Goal: Task Accomplishment & Management: Use online tool/utility

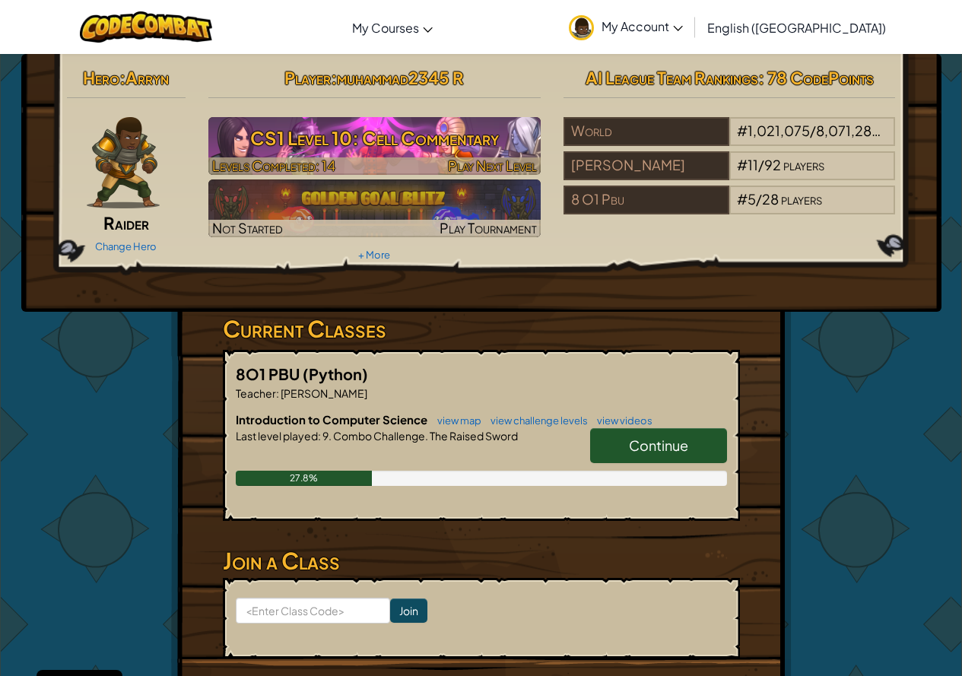
click at [353, 128] on h3 "CS1 Level 10: Cell Commentary" at bounding box center [374, 138] width 332 height 34
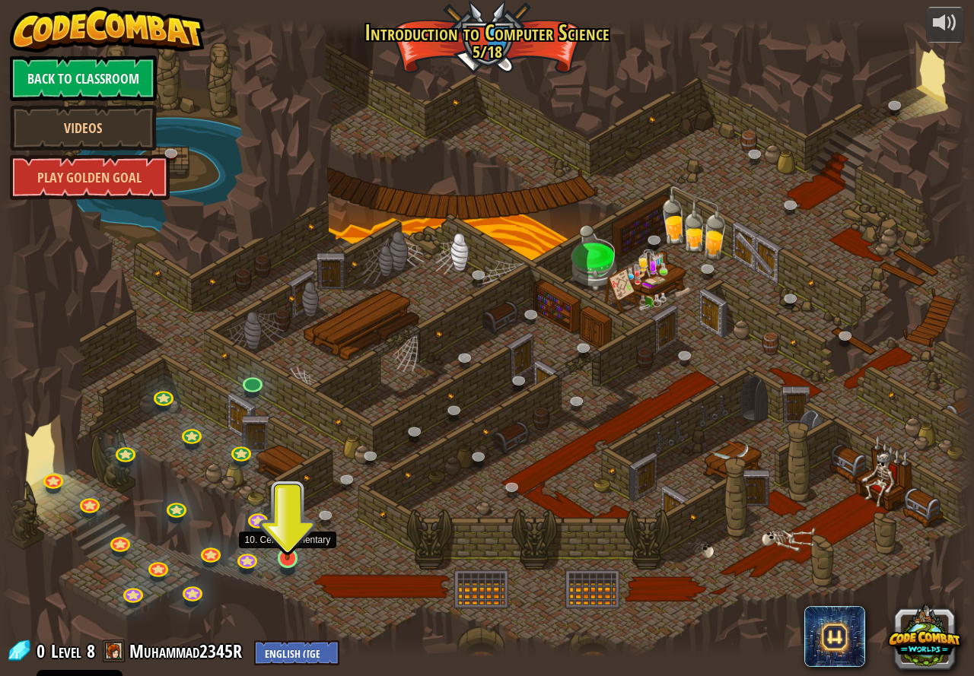
click at [297, 559] on img at bounding box center [287, 531] width 25 height 58
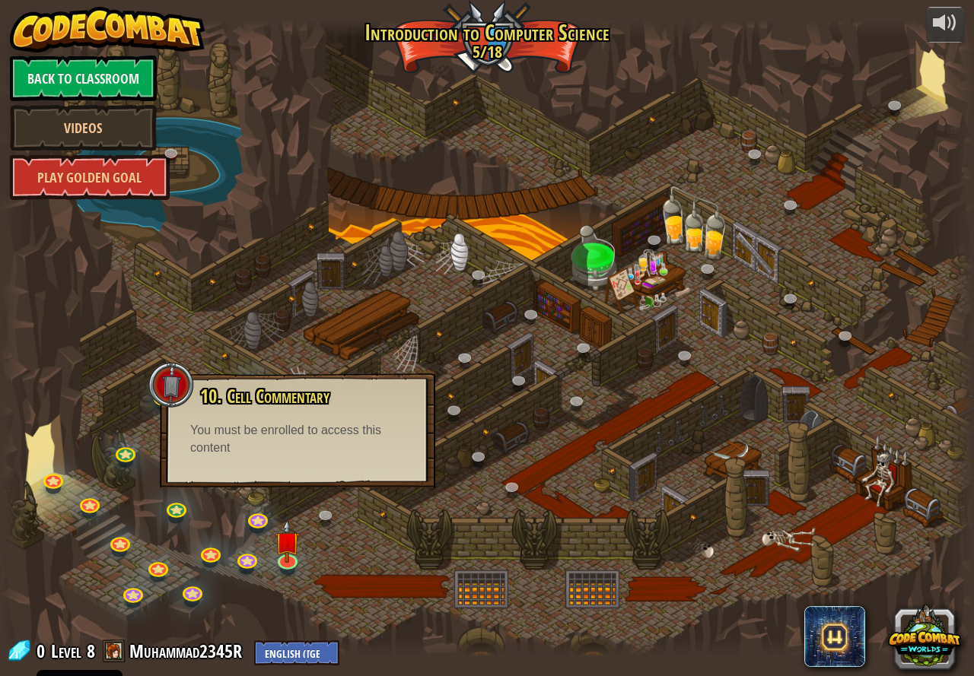
click at [426, 563] on div at bounding box center [487, 338] width 974 height 637
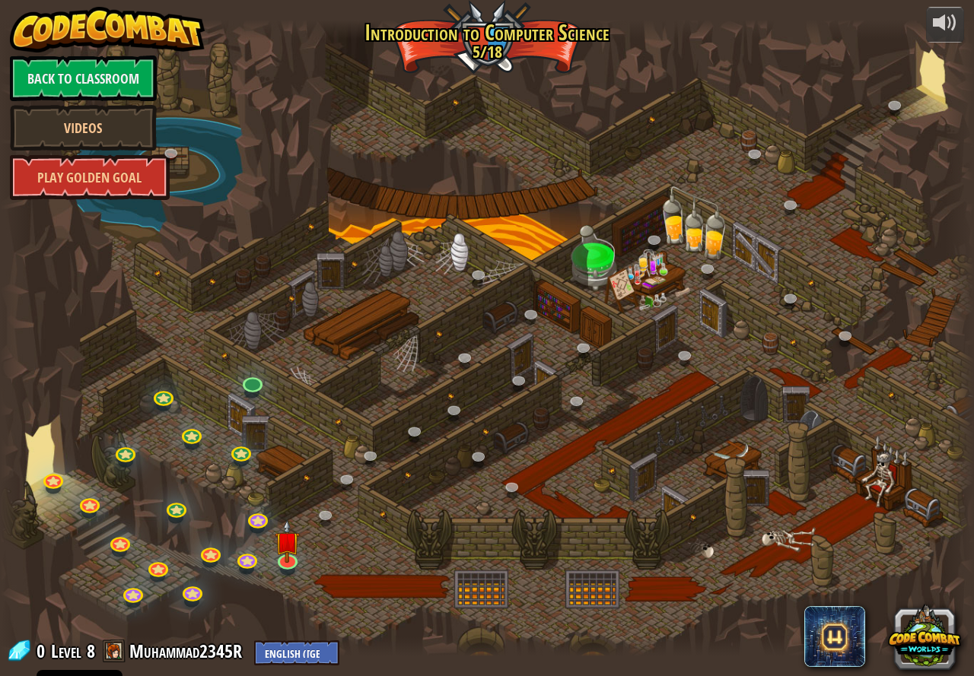
drag, startPoint x: 320, startPoint y: 419, endPoint x: 287, endPoint y: 461, distance: 53.1
click at [310, 435] on div at bounding box center [487, 338] width 974 height 637
drag, startPoint x: 288, startPoint y: 463, endPoint x: 290, endPoint y: 505, distance: 42.7
click at [290, 466] on div at bounding box center [487, 338] width 974 height 637
click at [262, 487] on div at bounding box center [487, 338] width 974 height 637
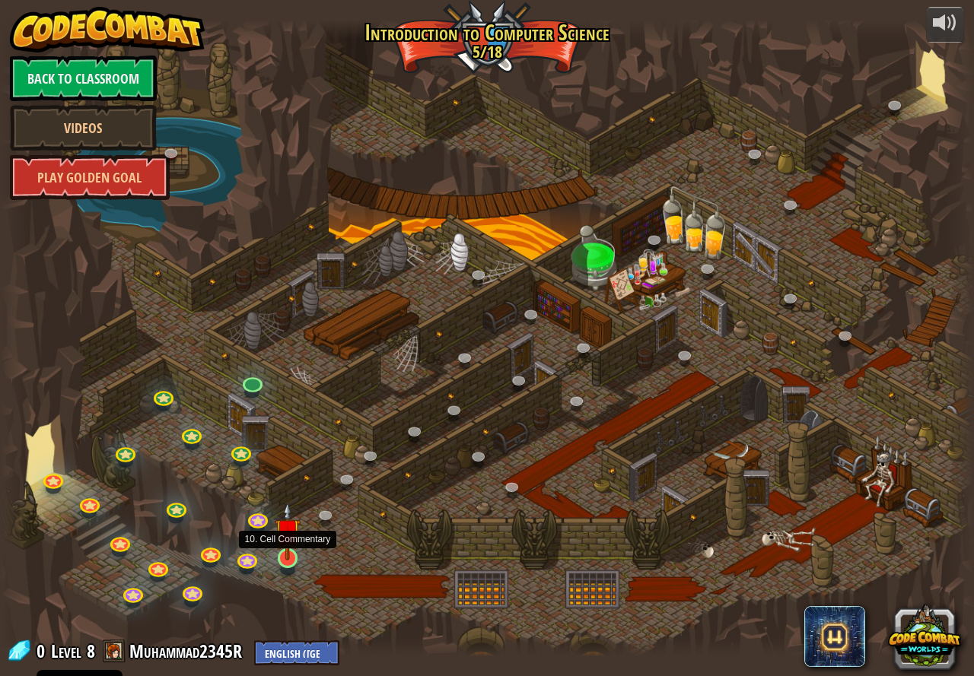
click at [277, 557] on img at bounding box center [287, 531] width 25 height 58
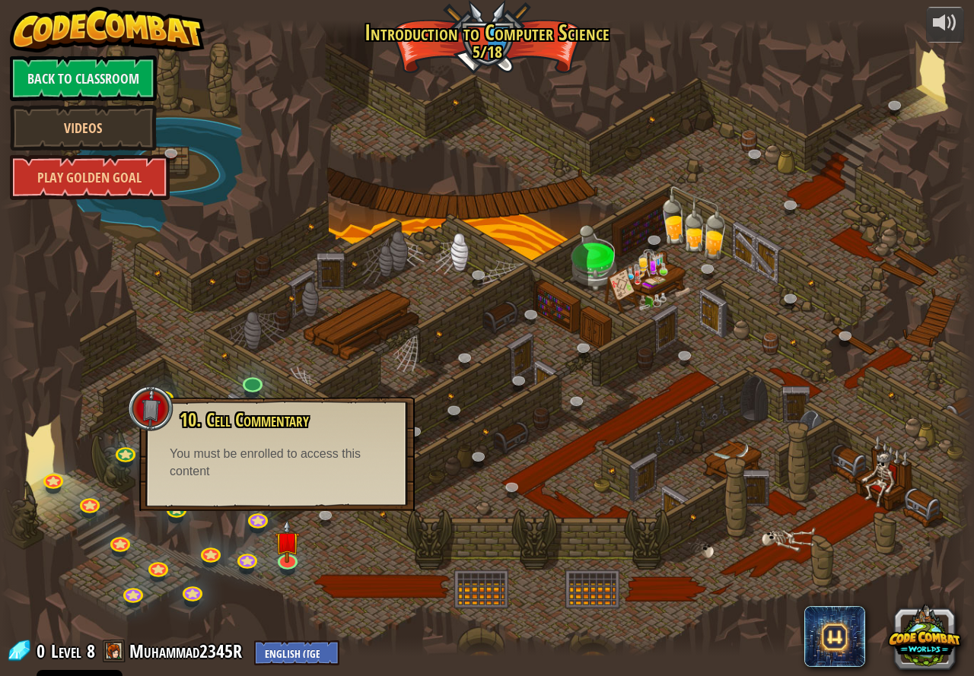
drag, startPoint x: 287, startPoint y: 498, endPoint x: 240, endPoint y: 460, distance: 60.0
click at [287, 498] on div "10. Cell Commentary Trapped in a prison cell with the famous wizard! Say the pa…" at bounding box center [276, 454] width 275 height 114
click at [257, 380] on link at bounding box center [252, 381] width 30 height 30
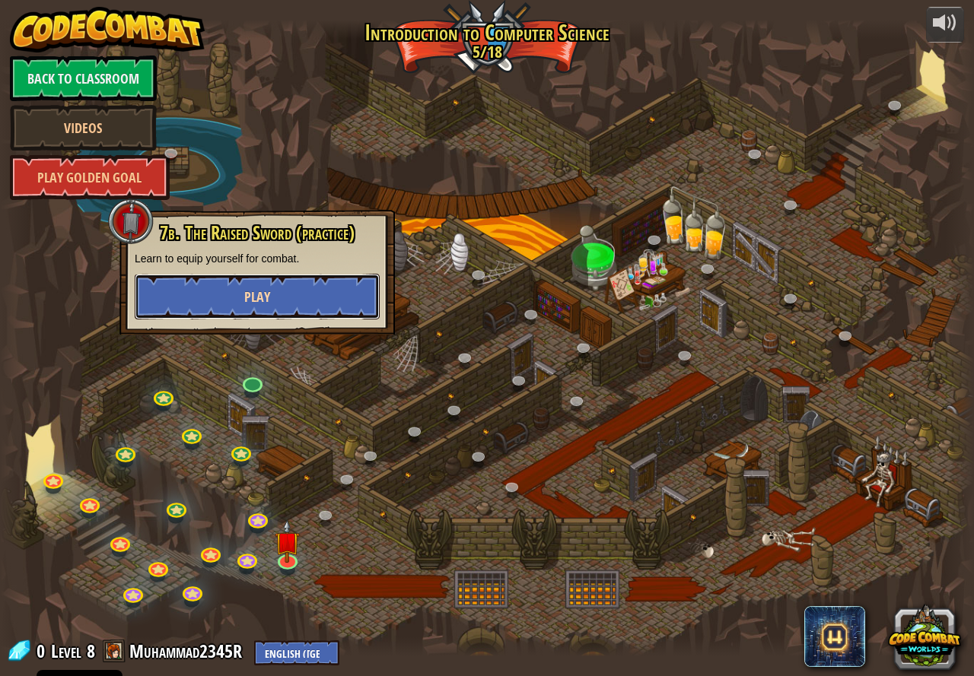
click at [266, 307] on button "Play" at bounding box center [257, 297] width 245 height 46
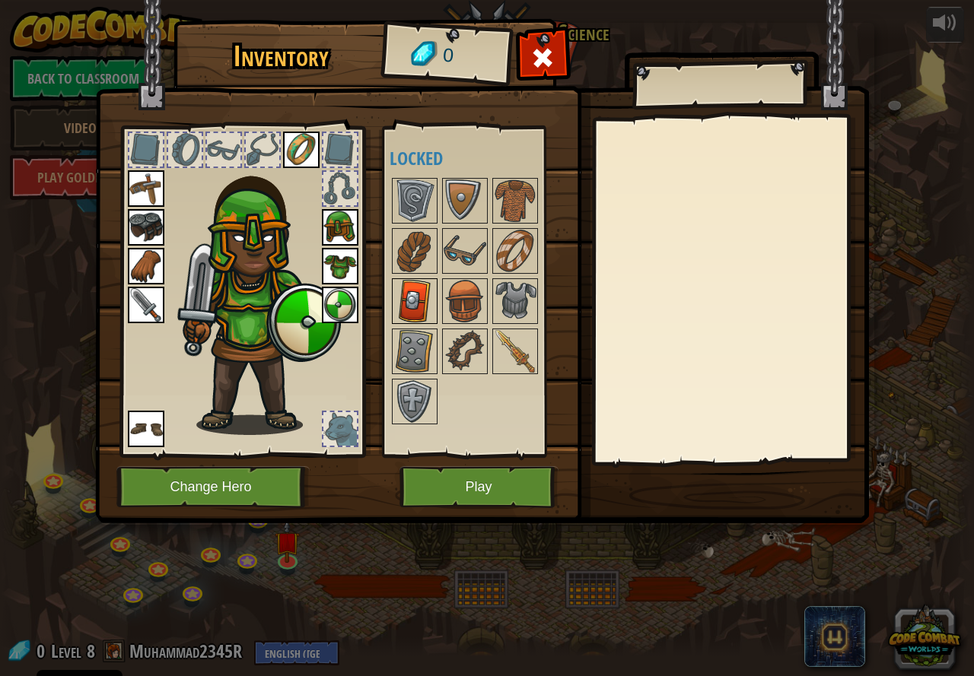
click at [425, 294] on img at bounding box center [414, 301] width 43 height 43
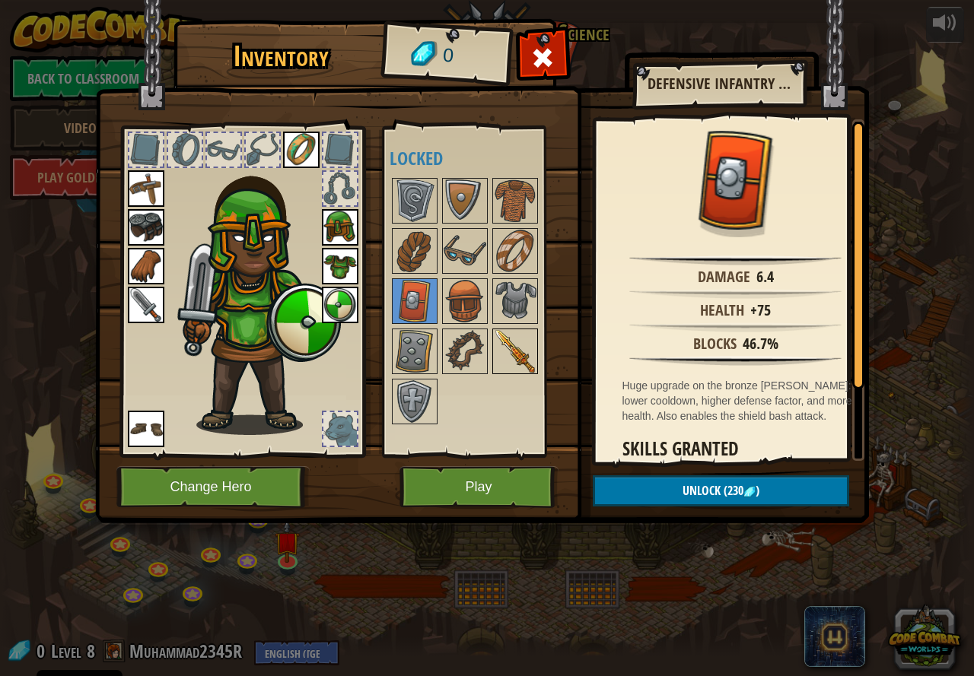
click at [507, 337] on img at bounding box center [515, 351] width 43 height 43
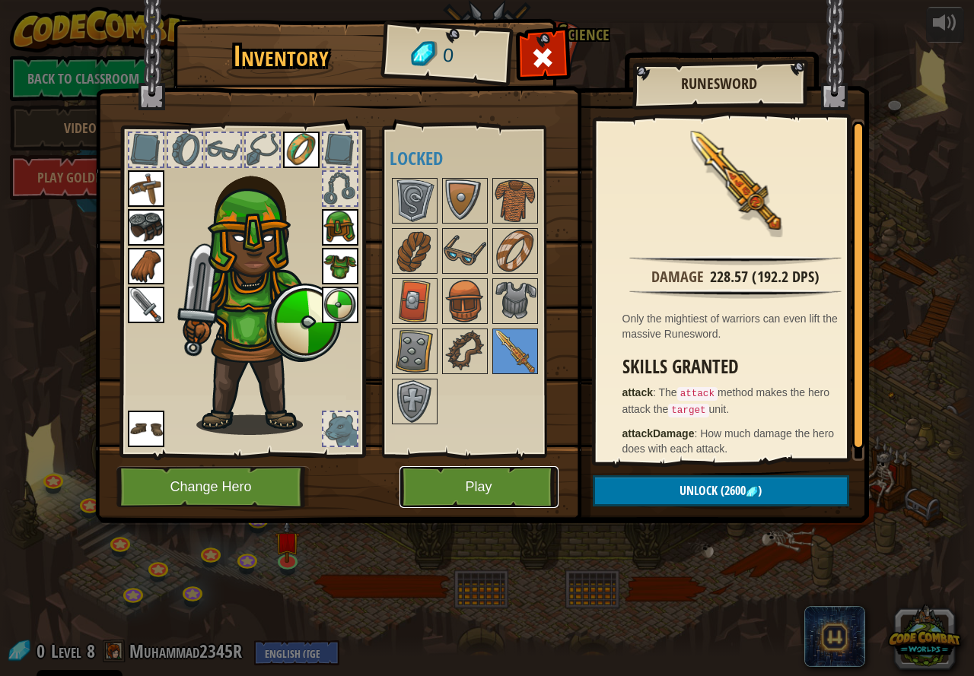
click at [453, 478] on button "Play" at bounding box center [478, 487] width 159 height 42
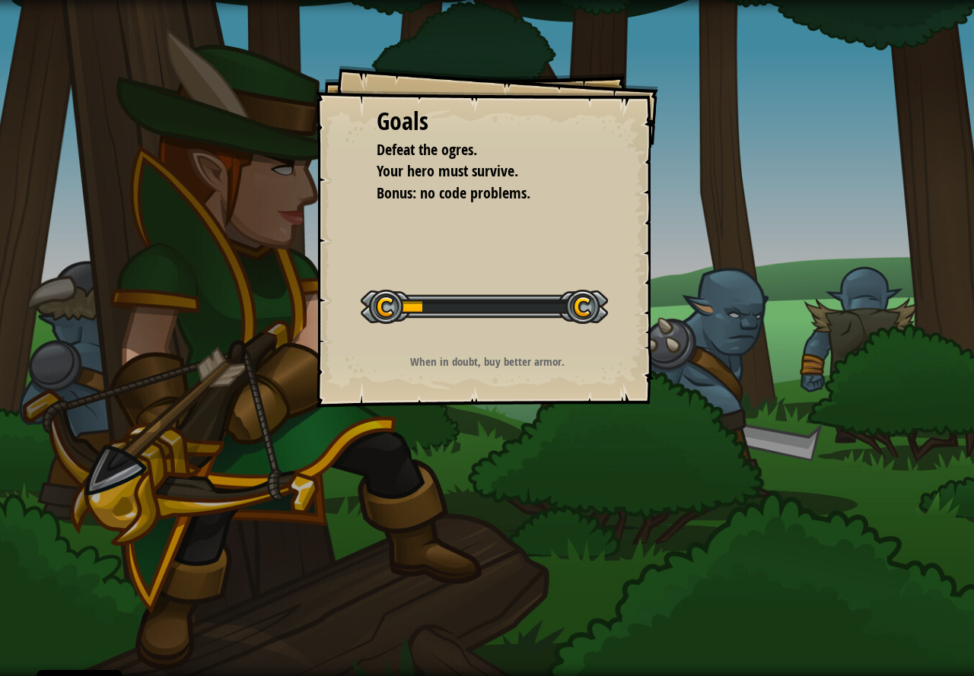
drag, startPoint x: 808, startPoint y: 34, endPoint x: 816, endPoint y: -7, distance: 41.9
click at [816, 0] on html "Cookie Policy CodeCombat uses a few essential and non-essential cookies. Privac…" at bounding box center [487, 0] width 974 height 0
